Goal: Find specific page/section: Find specific page/section

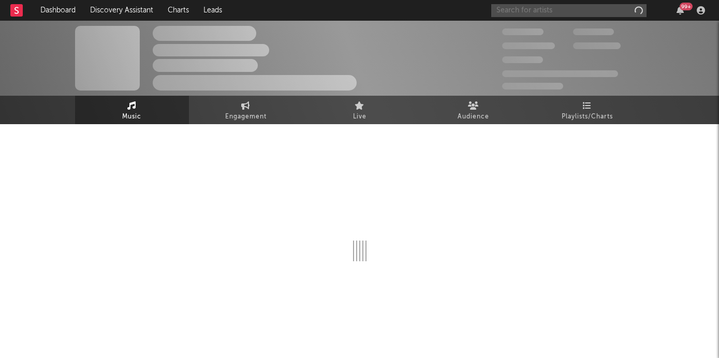
click at [539, 11] on input "text" at bounding box center [568, 10] width 155 height 13
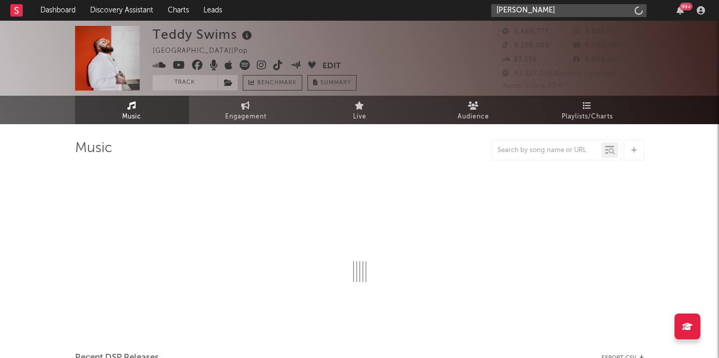
type input "[PERSON_NAME]"
select select "6m"
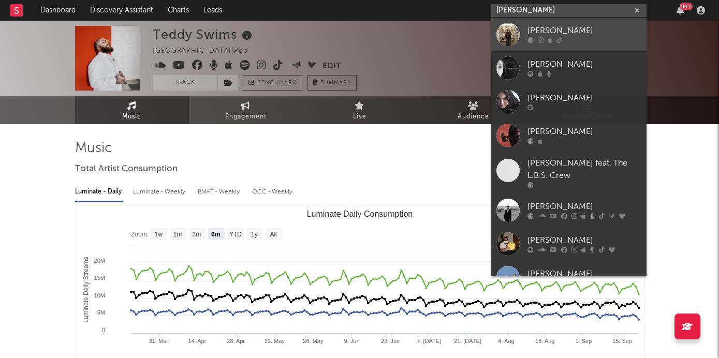
type input "[PERSON_NAME]"
click at [565, 22] on link "[PERSON_NAME]" at bounding box center [568, 35] width 155 height 34
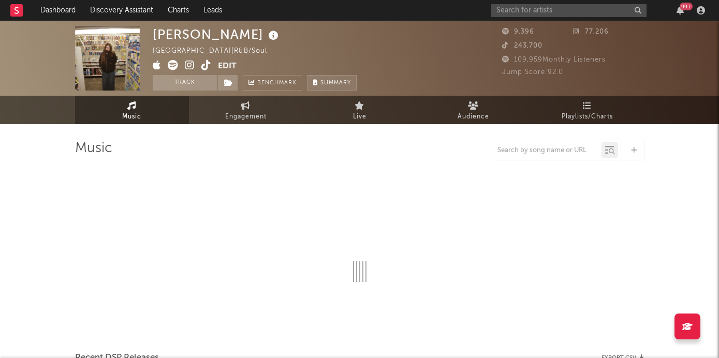
select select "1w"
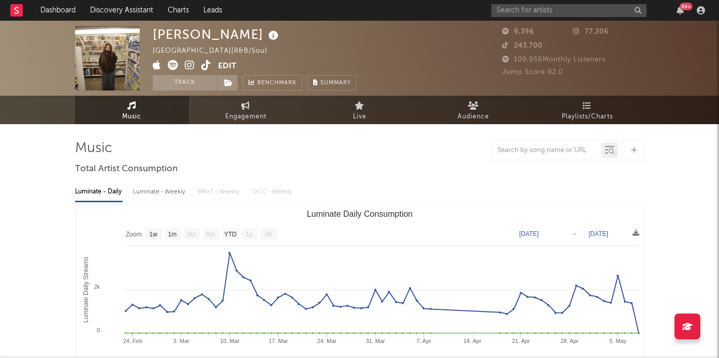
click at [187, 65] on icon at bounding box center [190, 65] width 10 height 10
click at [206, 63] on icon at bounding box center [206, 65] width 10 height 10
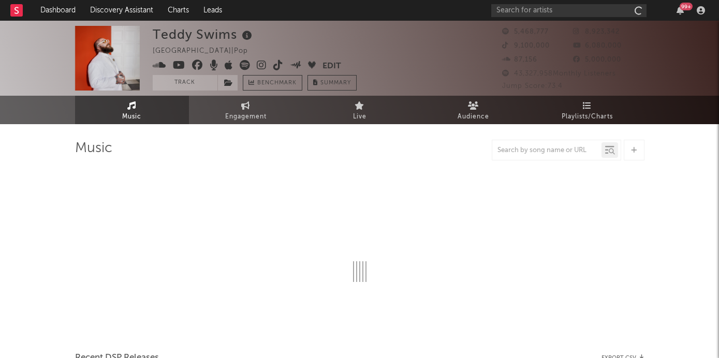
select select "6m"
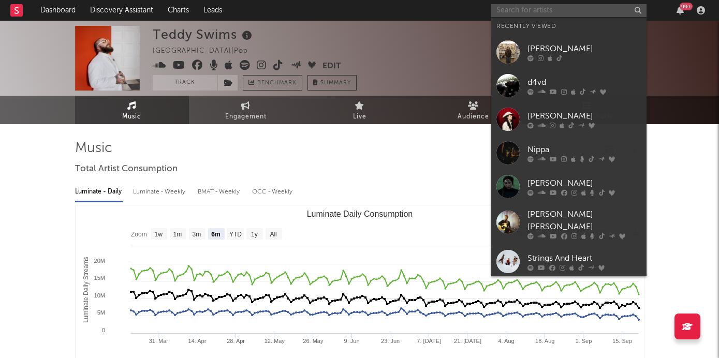
click at [560, 9] on input "text" at bounding box center [568, 10] width 155 height 13
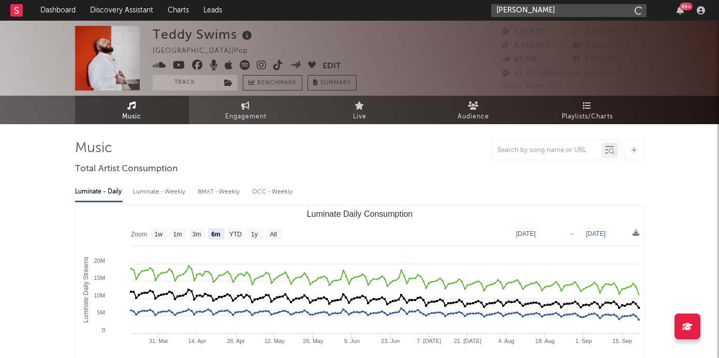
type input "briley k"
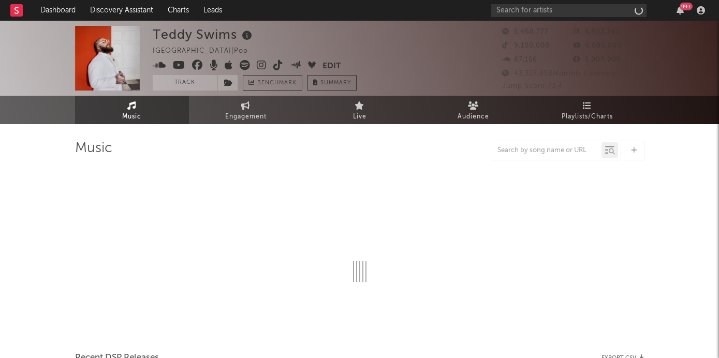
select select "6m"
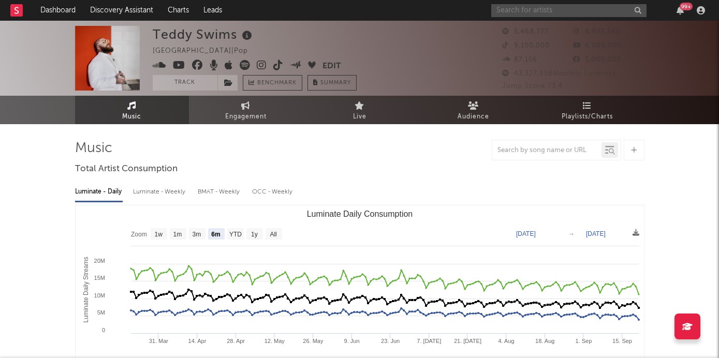
click at [524, 13] on input "text" at bounding box center [568, 10] width 155 height 13
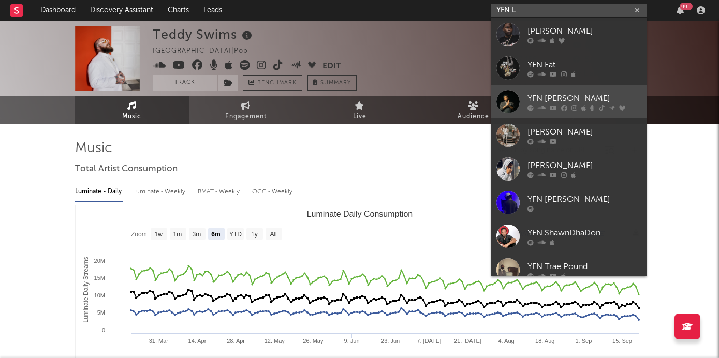
type input "YFN L"
click at [539, 94] on div "YFN [PERSON_NAME]" at bounding box center [584, 98] width 114 height 12
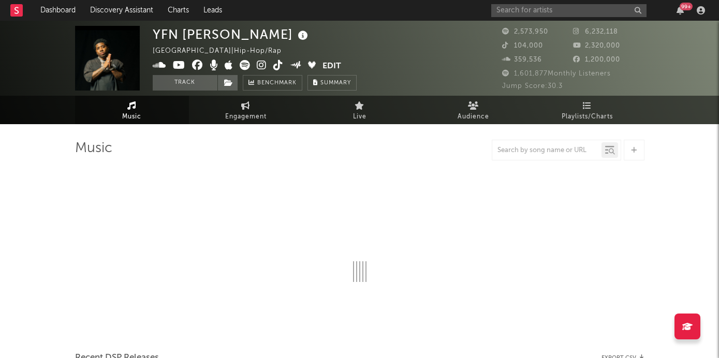
select select "6m"
